Goal: Information Seeking & Learning: Learn about a topic

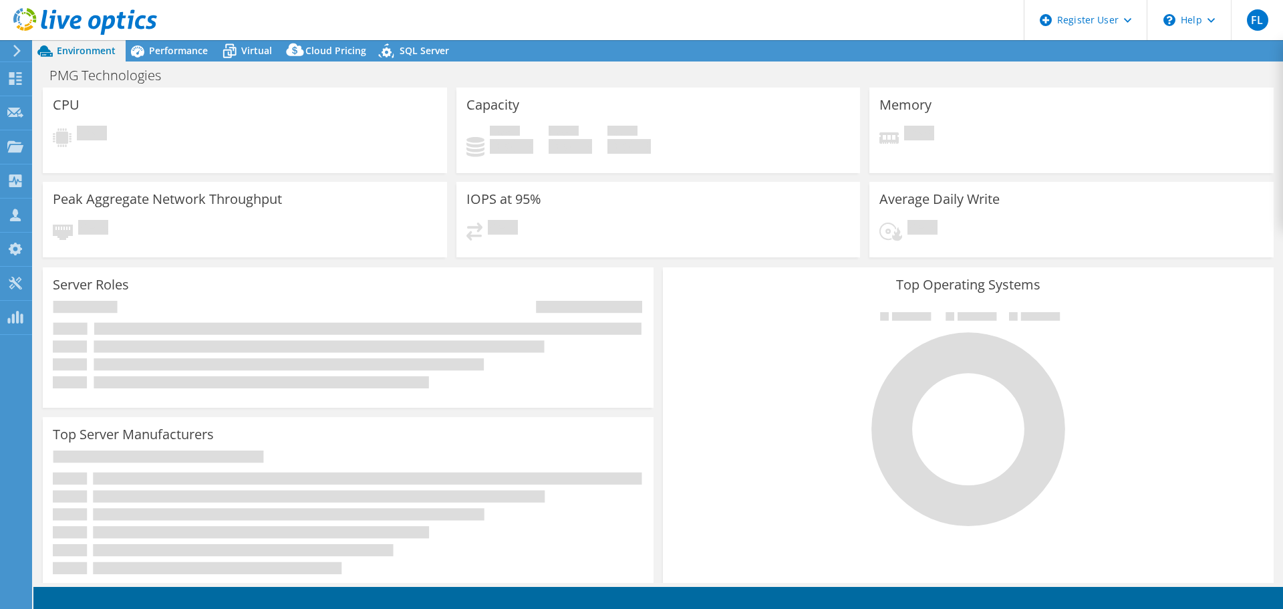
select select "USD"
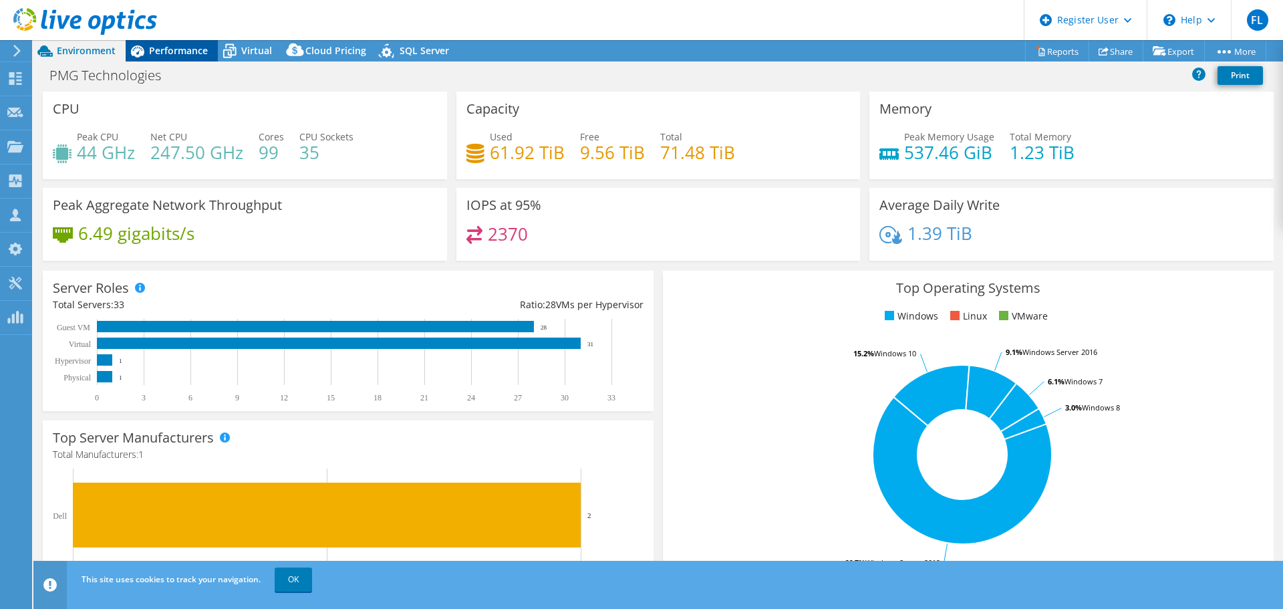
click at [162, 53] on span "Performance" at bounding box center [178, 50] width 59 height 13
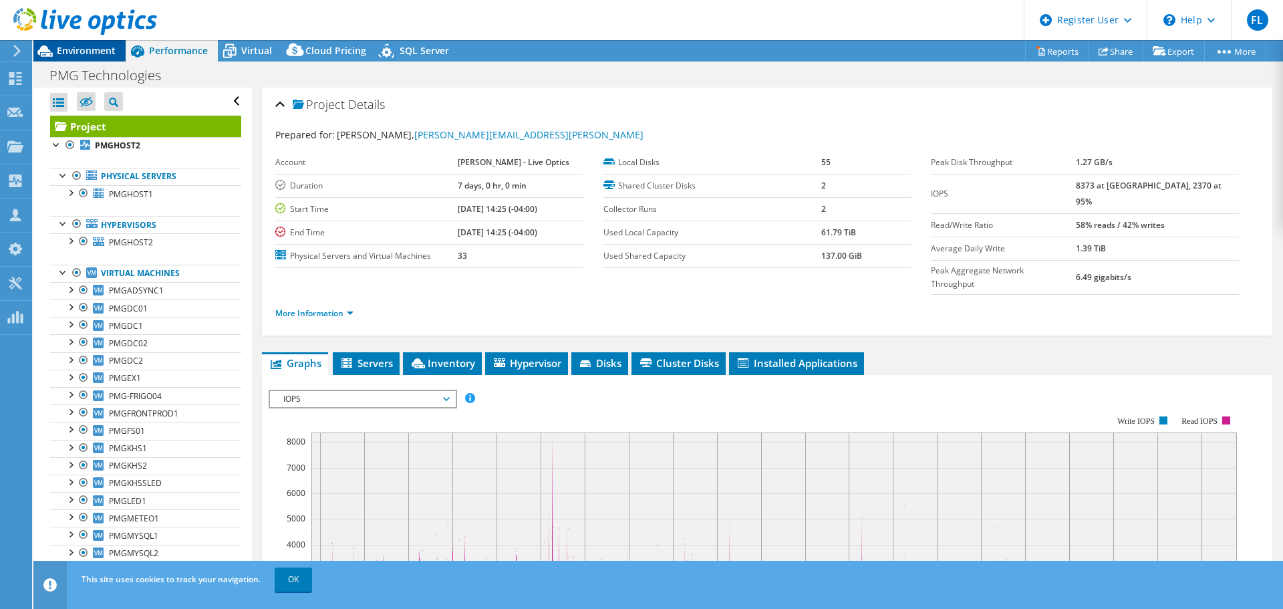
click at [98, 51] on span "Environment" at bounding box center [86, 50] width 59 height 13
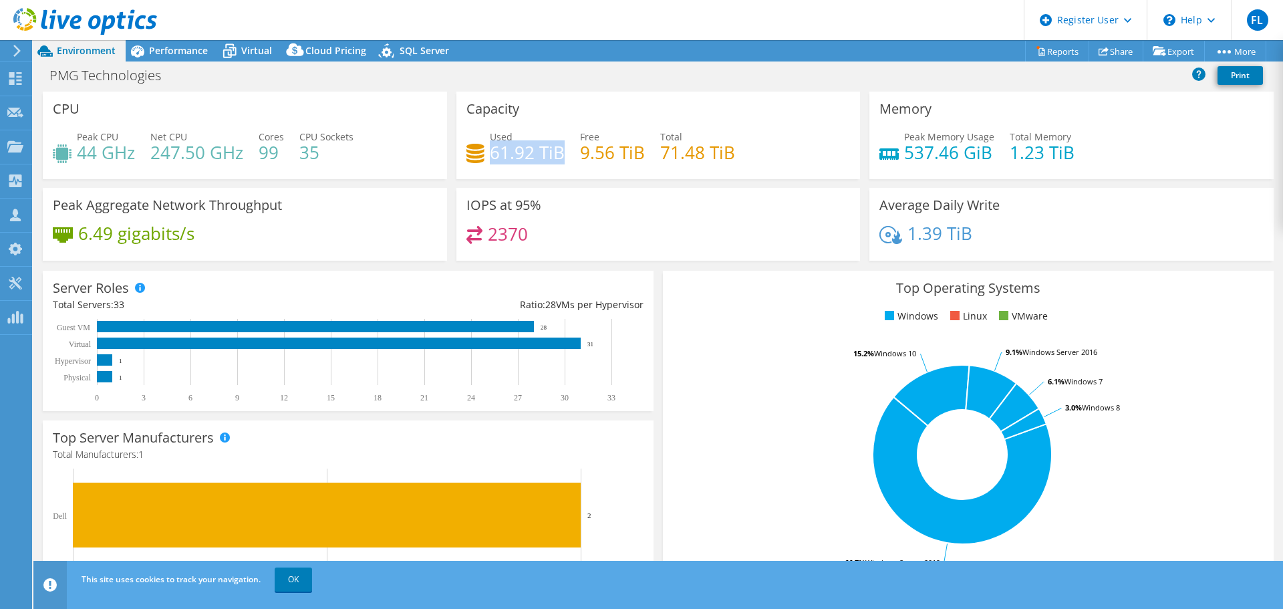
drag, startPoint x: 560, startPoint y: 152, endPoint x: 487, endPoint y: 156, distance: 72.9
click at [490, 156] on h4 "61.92 TiB" at bounding box center [527, 152] width 75 height 15
click at [456, 83] on div "PMG Technologies Print" at bounding box center [657, 75] width 1249 height 25
click at [762, 75] on div "PMG Technologies Print" at bounding box center [657, 75] width 1249 height 25
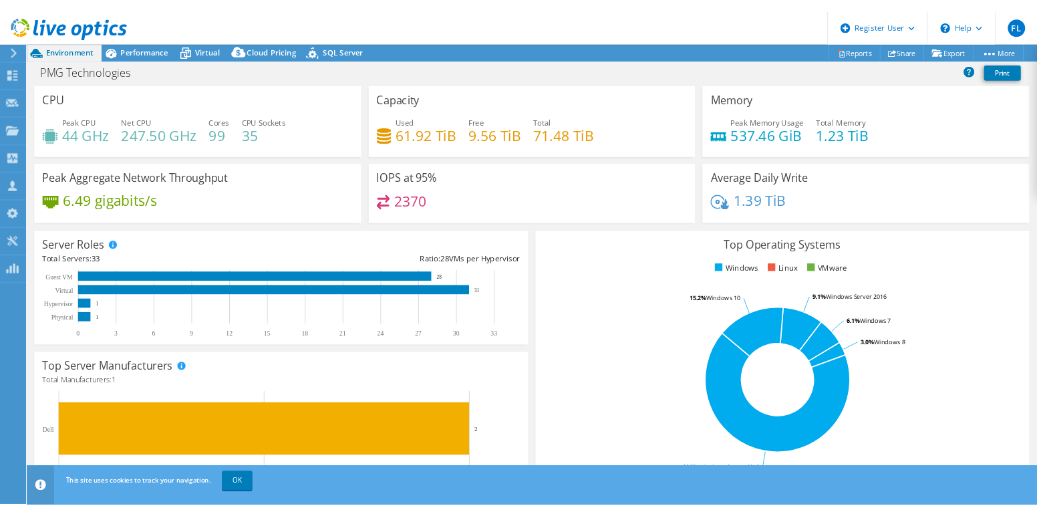
scroll to position [67, 0]
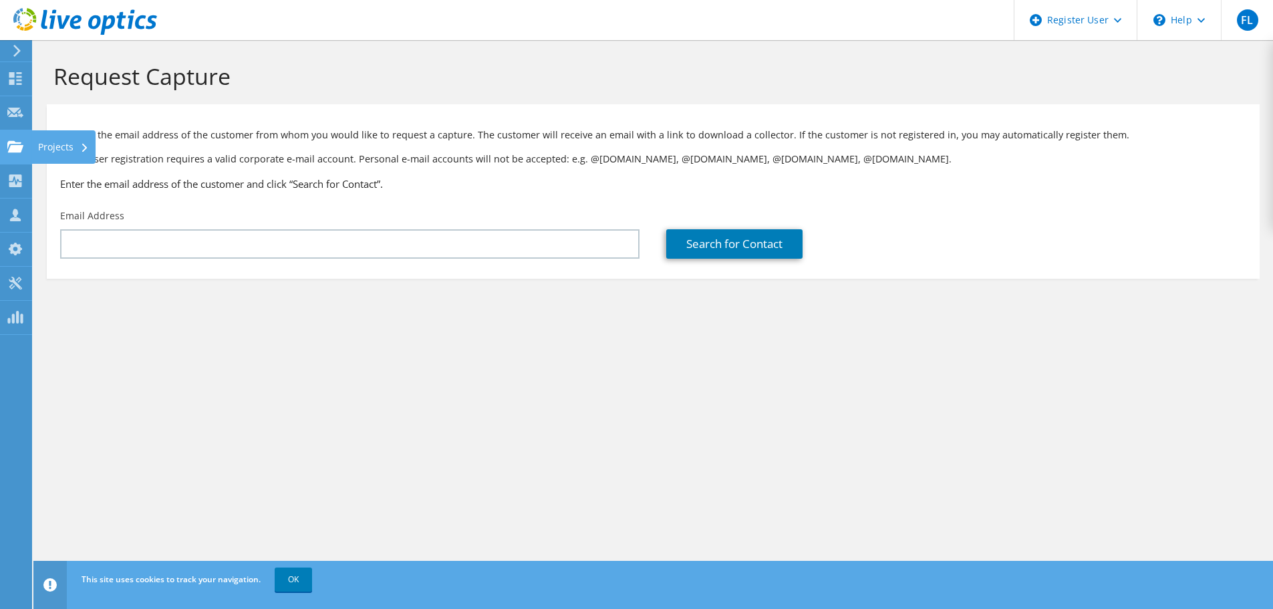
click at [13, 149] on use at bounding box center [15, 145] width 16 height 11
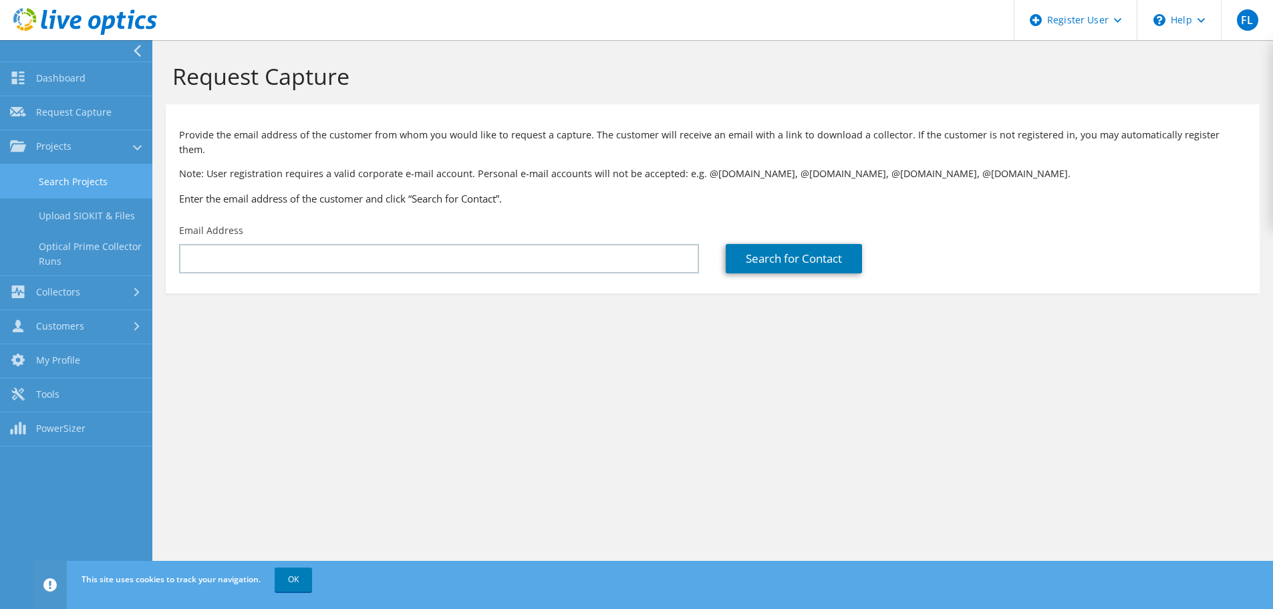
click at [25, 180] on link "Search Projects" at bounding box center [76, 181] width 152 height 34
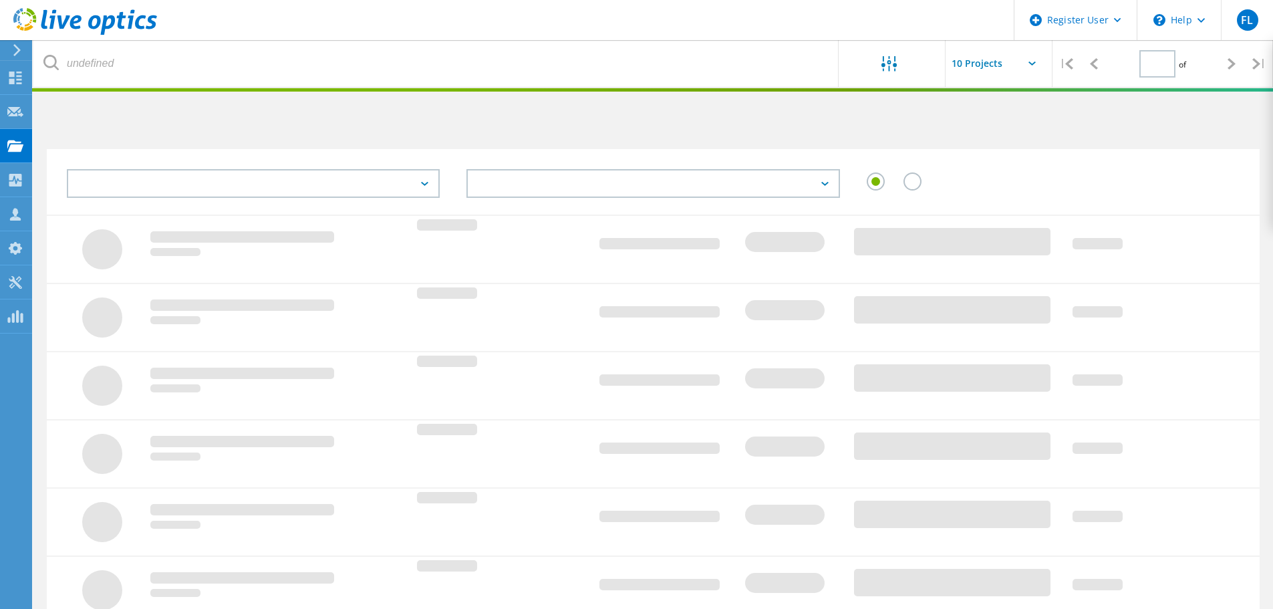
type input "1"
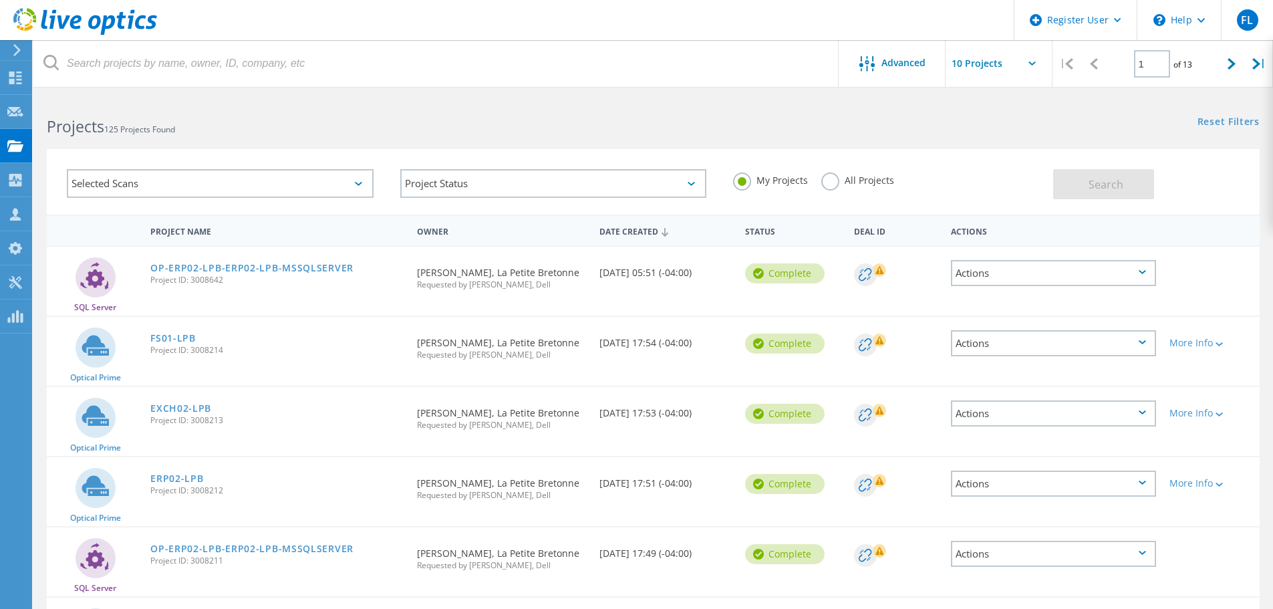
click at [825, 179] on label "All Projects" at bounding box center [857, 178] width 73 height 13
click at [0, 0] on input "All Projects" at bounding box center [0, 0] width 0 height 0
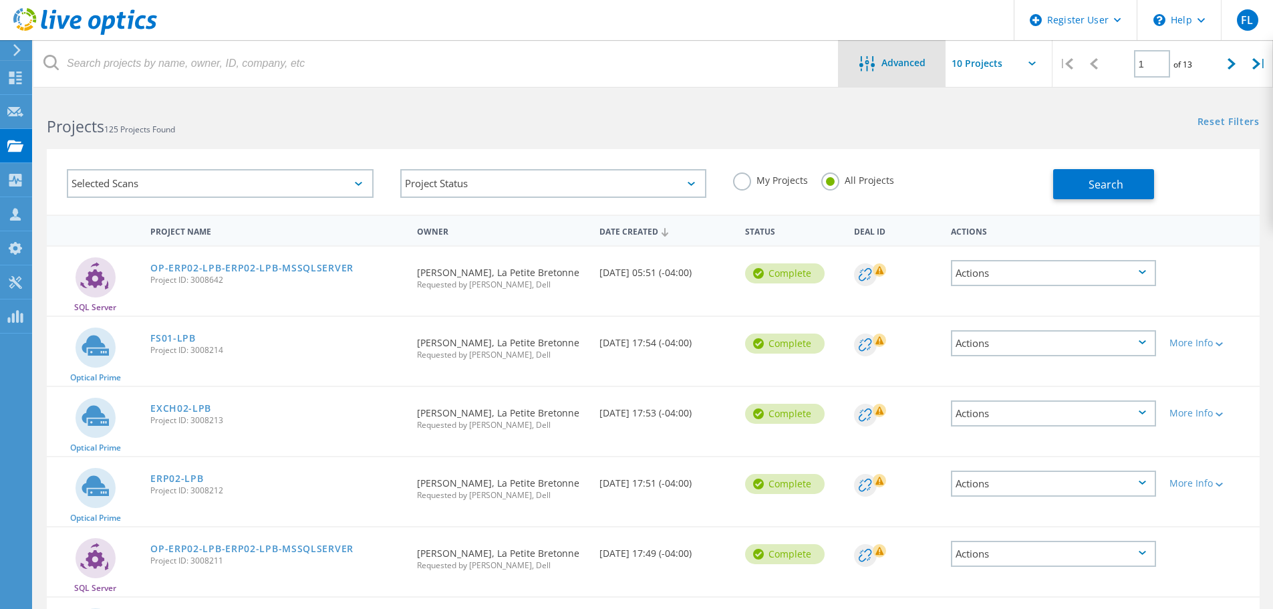
click at [860, 61] on icon at bounding box center [866, 63] width 15 height 15
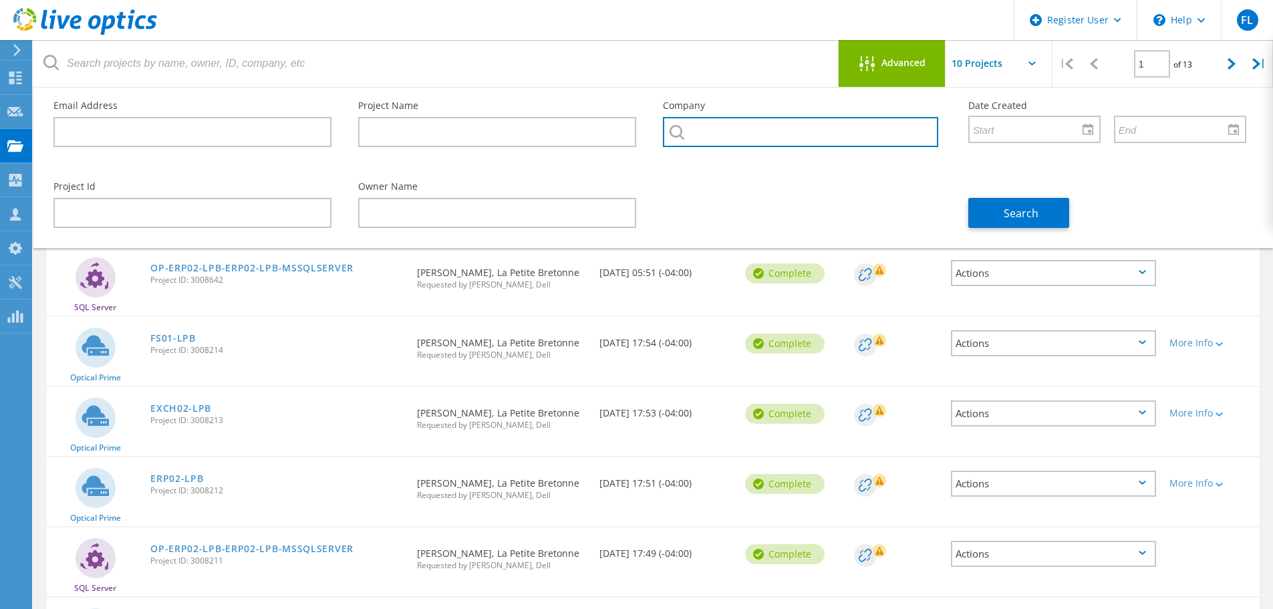
click at [803, 142] on input "text" at bounding box center [800, 132] width 275 height 30
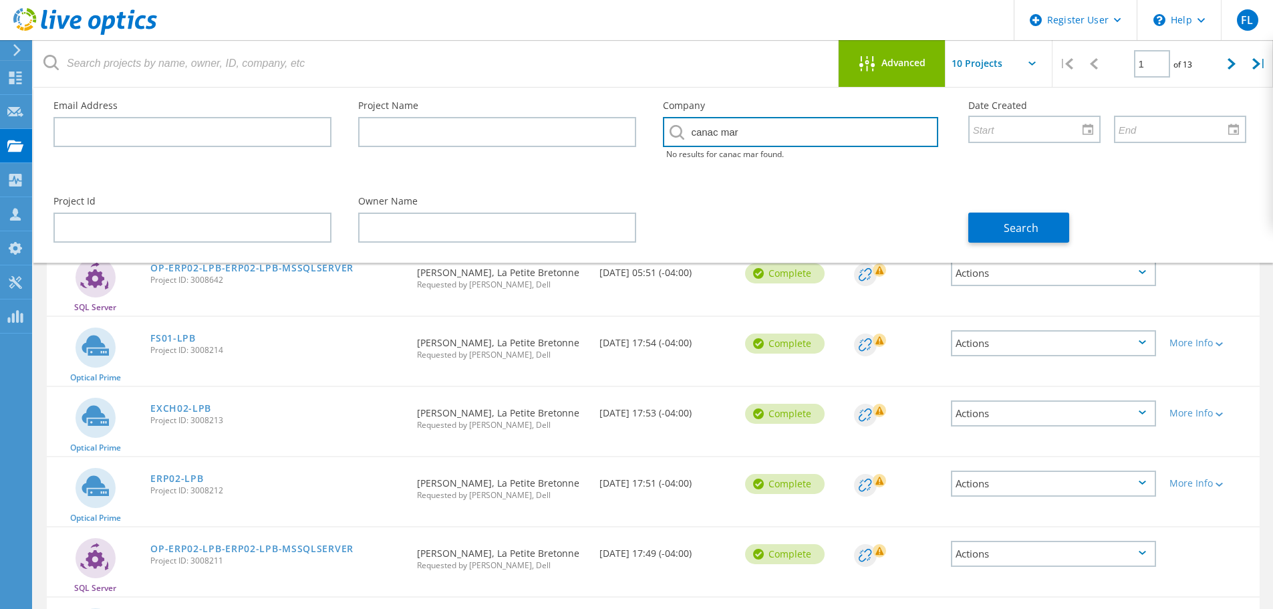
type input "canac mar"
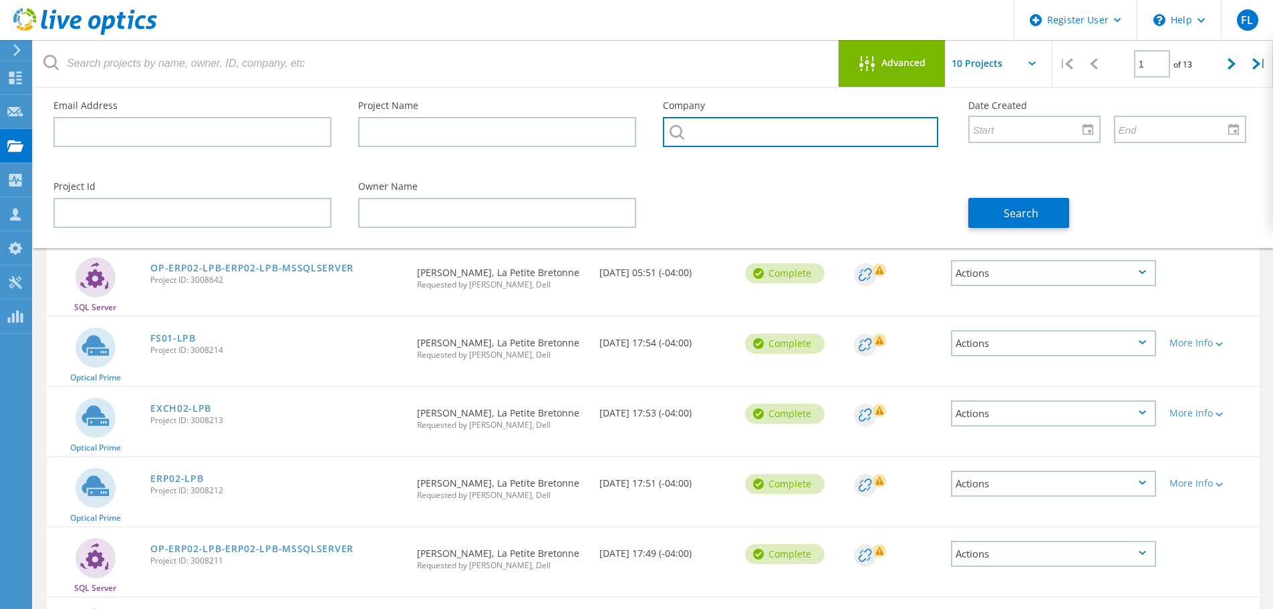
click at [699, 136] on input "text" at bounding box center [800, 132] width 275 height 30
paste input "CANAC-MARQUIS GRENIER"
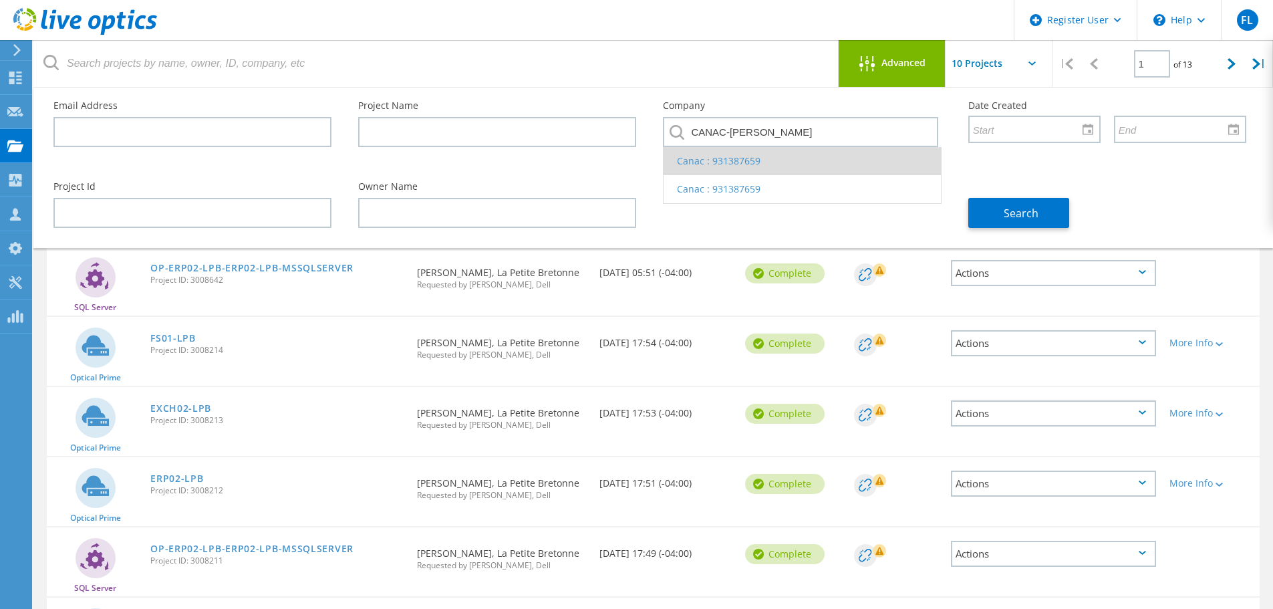
click at [759, 164] on li "Canac : 931387659" at bounding box center [801, 161] width 277 height 28
type input "Canac : 931387659"
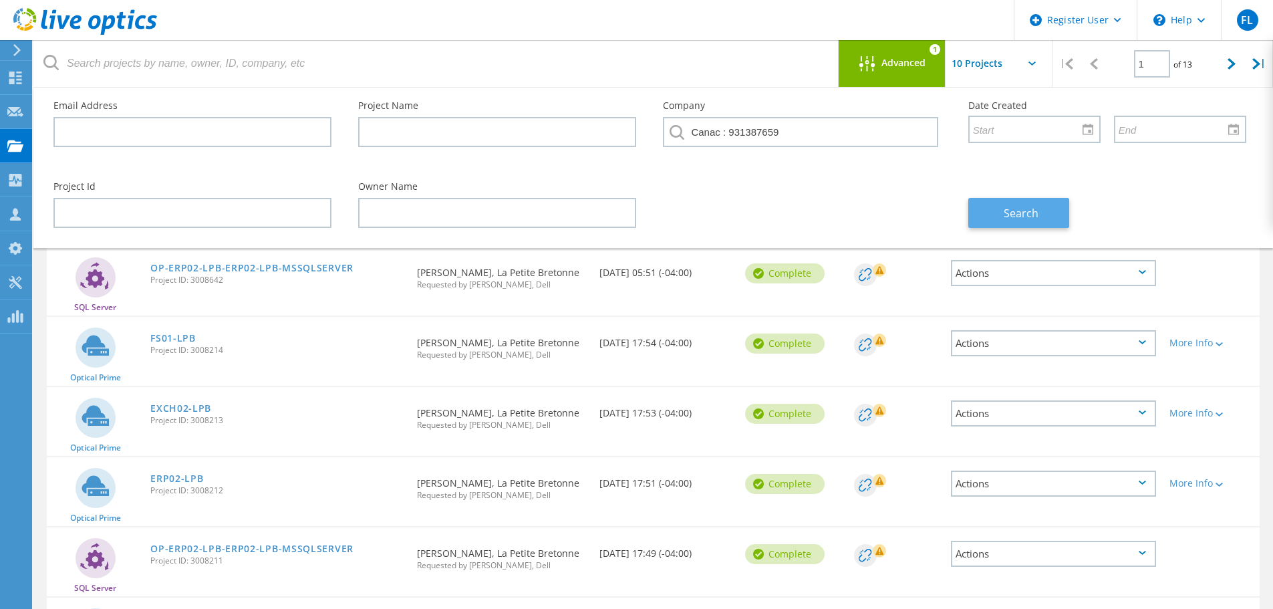
click at [1038, 226] on button "Search" at bounding box center [1018, 213] width 101 height 30
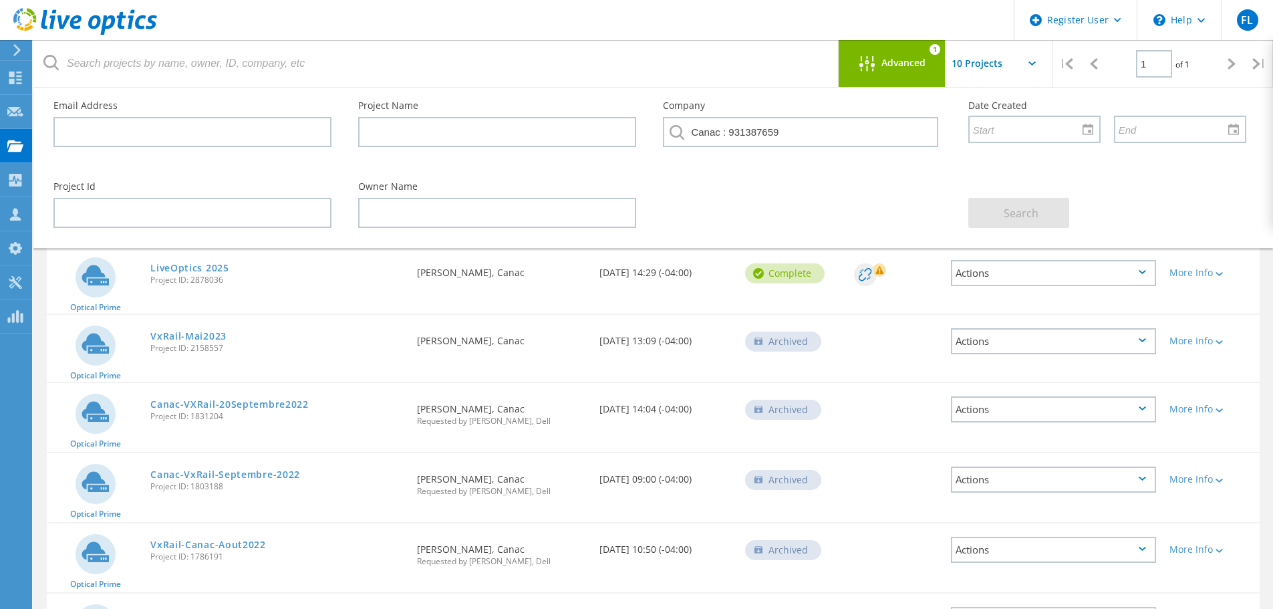
click at [904, 53] on div "Advanced 1" at bounding box center [891, 63] width 107 height 47
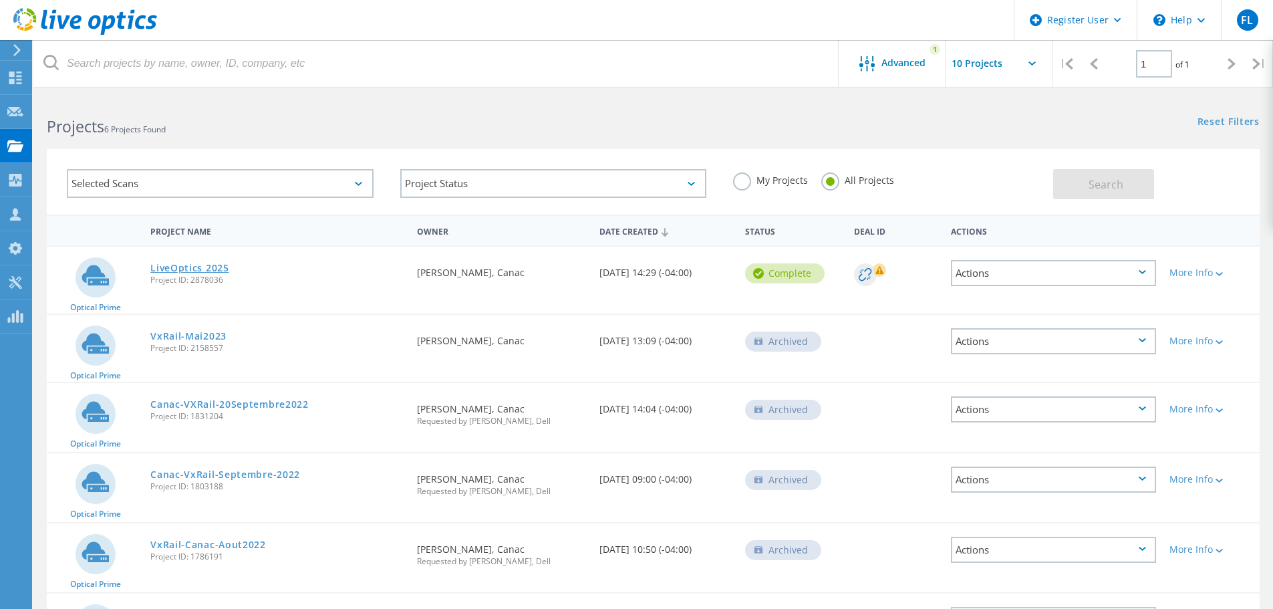
click at [198, 263] on link "LiveOptics 2025" at bounding box center [189, 267] width 79 height 9
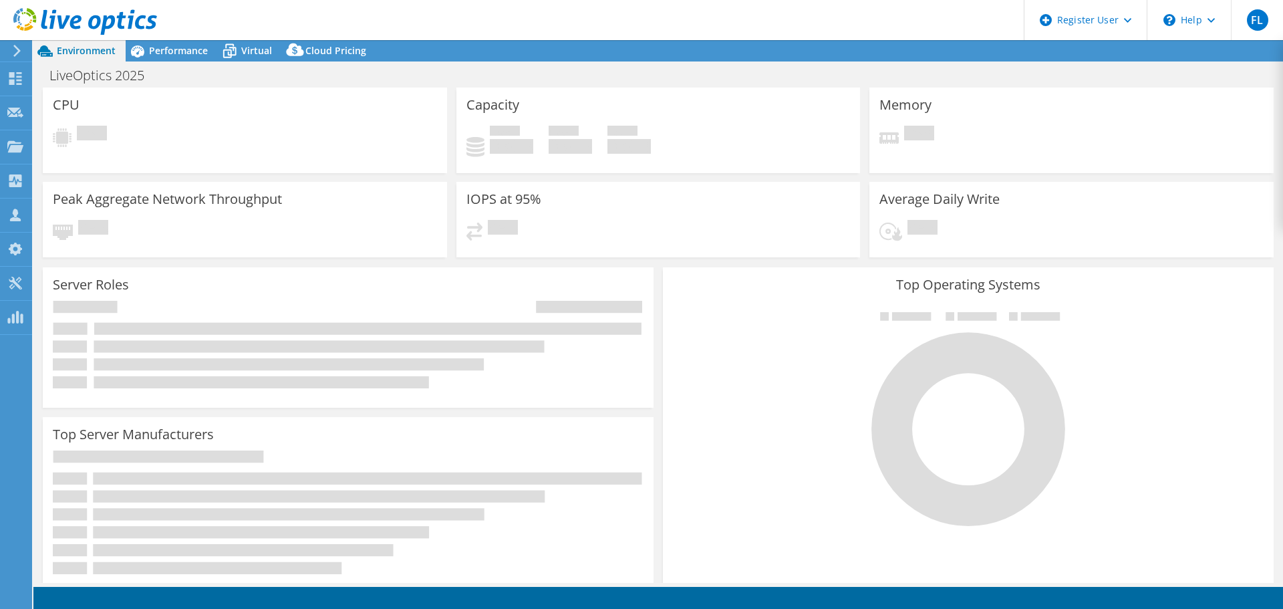
select select "[GEOGRAPHIC_DATA]"
select select "CAD"
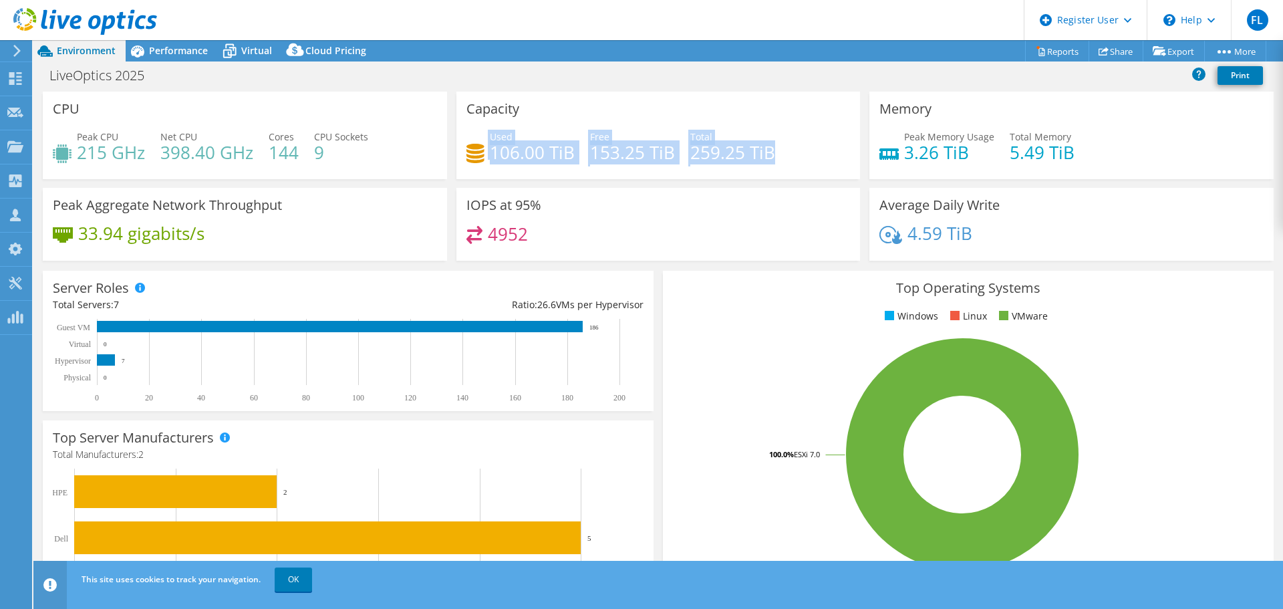
drag, startPoint x: 483, startPoint y: 156, endPoint x: 781, endPoint y: 150, distance: 298.0
click at [781, 150] on div "Used 106.00 TiB Free 153.25 TiB Total 259.25 TiB" at bounding box center [658, 151] width 384 height 43
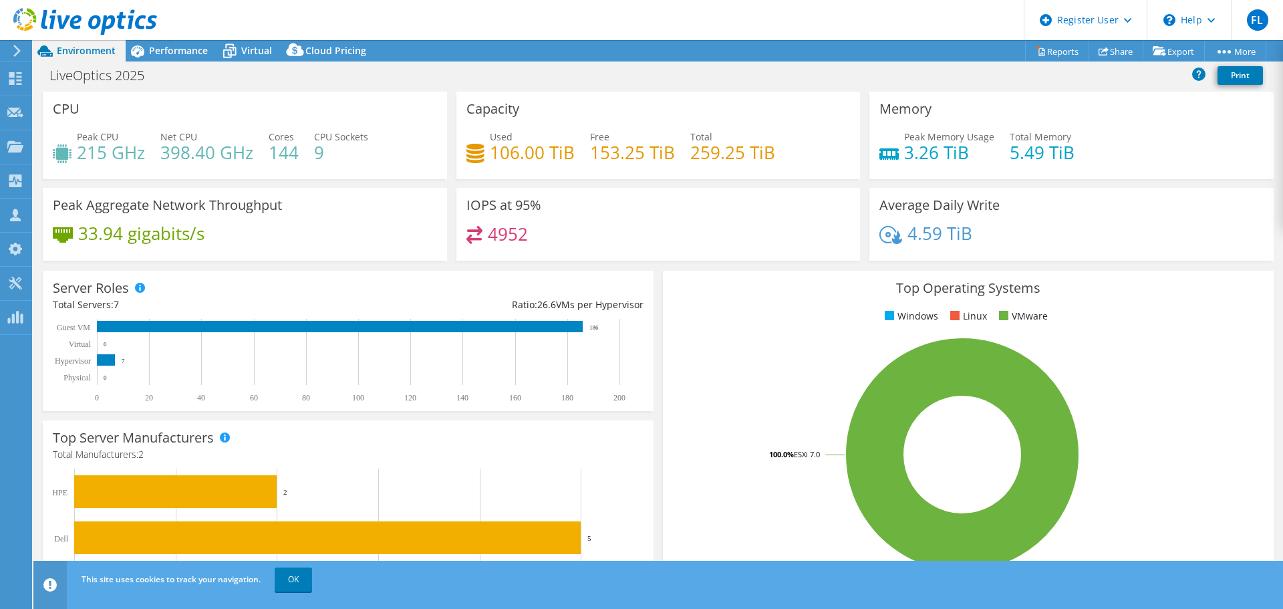
click at [781, 150] on div "Used 106.00 TiB Free 153.25 TiB Total 259.25 TiB" at bounding box center [658, 151] width 384 height 43
drag, startPoint x: 587, startPoint y: 150, endPoint x: 671, endPoint y: 156, distance: 84.4
click at [671, 156] on div "Used 106.00 TiB Free 153.25 TiB Total 259.25 TiB" at bounding box center [658, 151] width 384 height 43
click at [607, 160] on h4 "153.25 TiB" at bounding box center [632, 152] width 85 height 15
click at [441, 77] on div "LiveOptics 2025 Print" at bounding box center [657, 75] width 1249 height 25
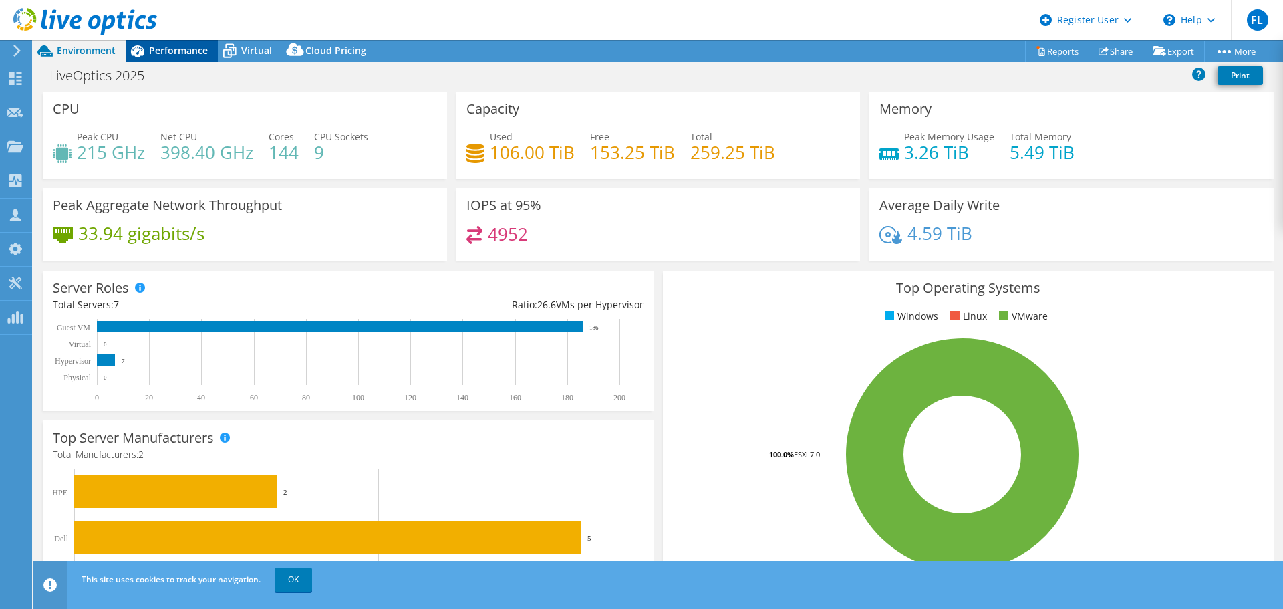
click at [172, 48] on span "Performance" at bounding box center [178, 50] width 59 height 13
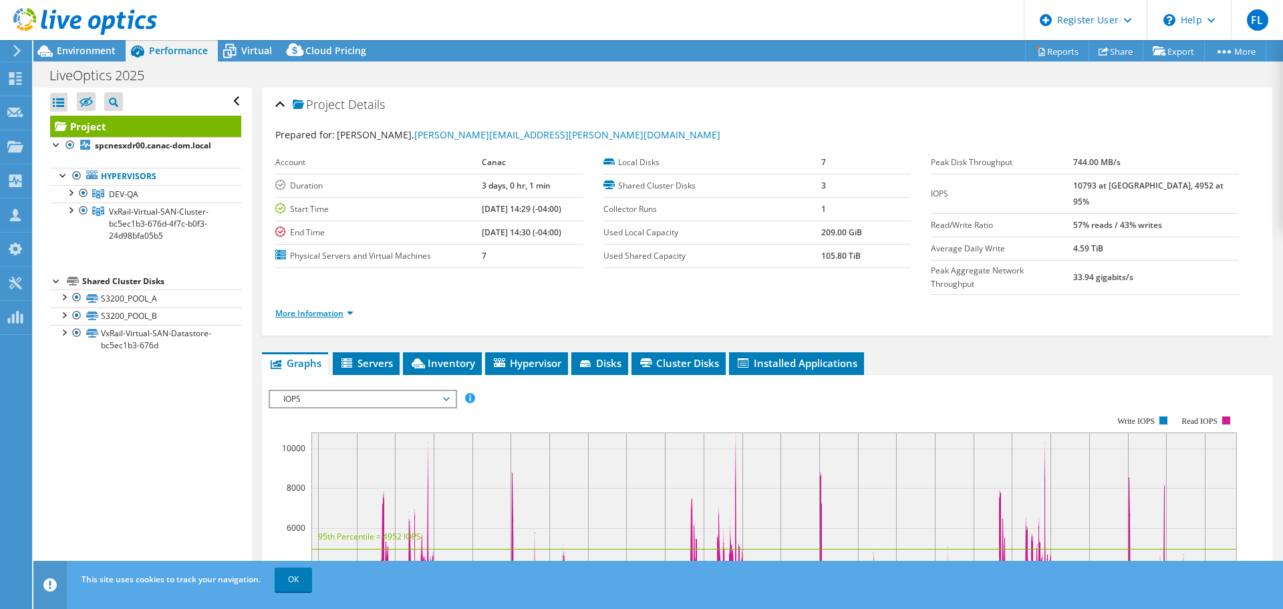
click at [339, 307] on link "More Information" at bounding box center [314, 312] width 78 height 11
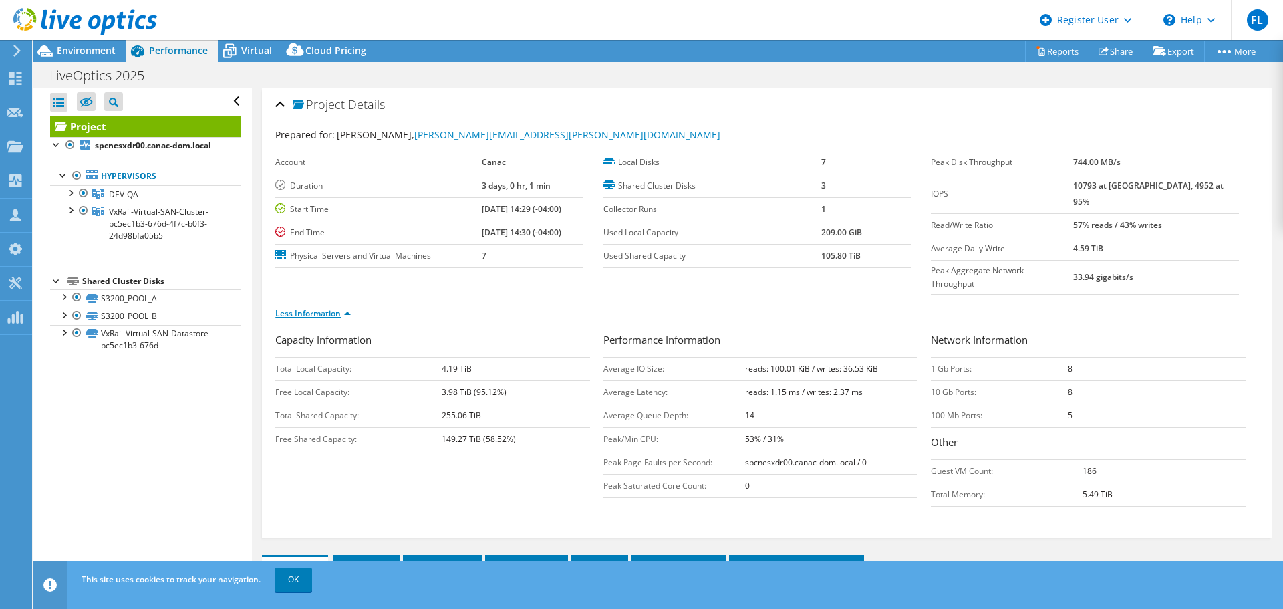
click at [345, 307] on link "Less Information" at bounding box center [312, 312] width 75 height 11
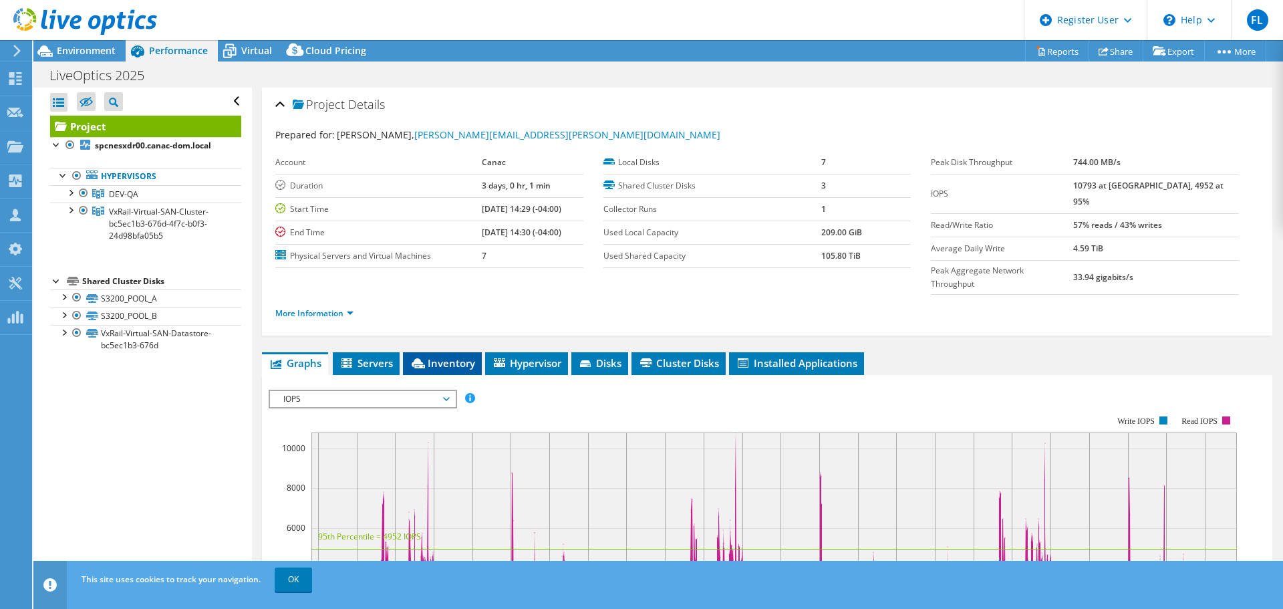
click at [438, 356] on span "Inventory" at bounding box center [442, 362] width 65 height 13
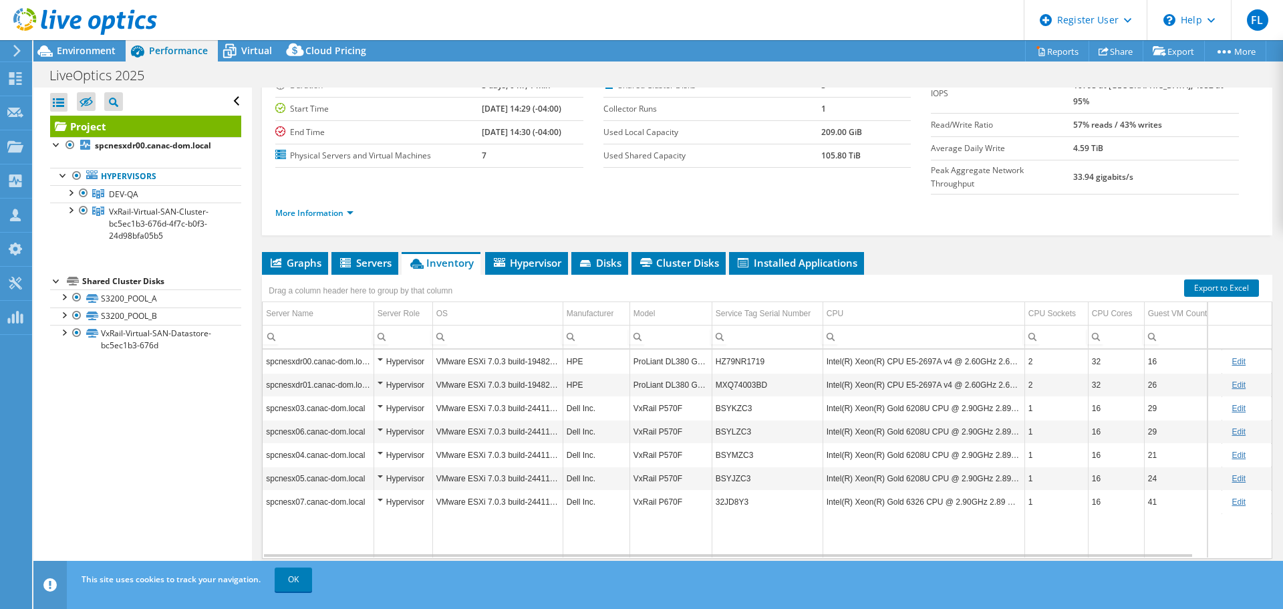
scroll to position [5, 0]
